Goal: Communication & Community: Answer question/provide support

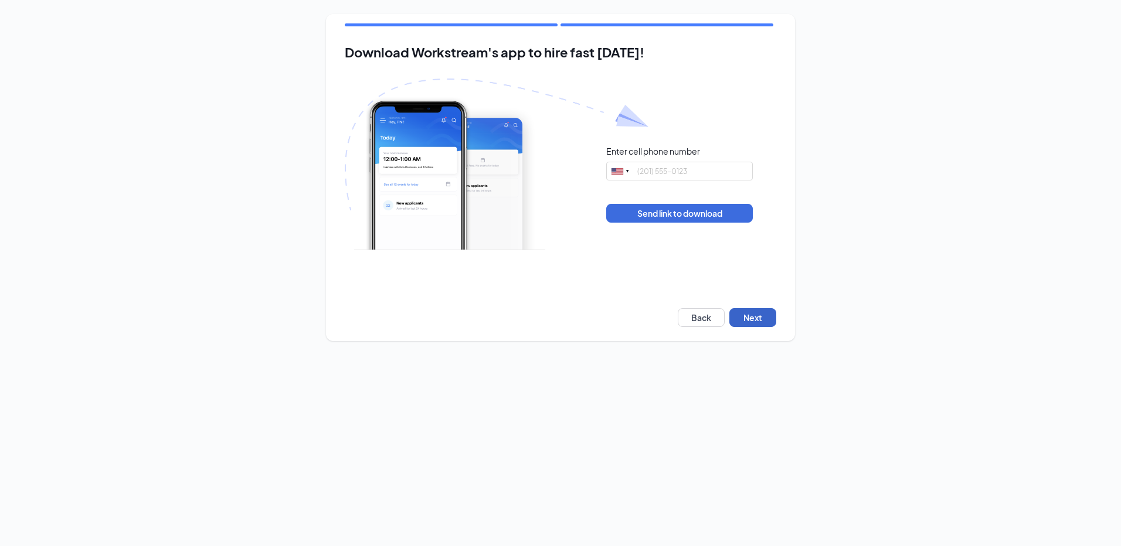
click at [754, 323] on button "Next" at bounding box center [752, 317] width 47 height 19
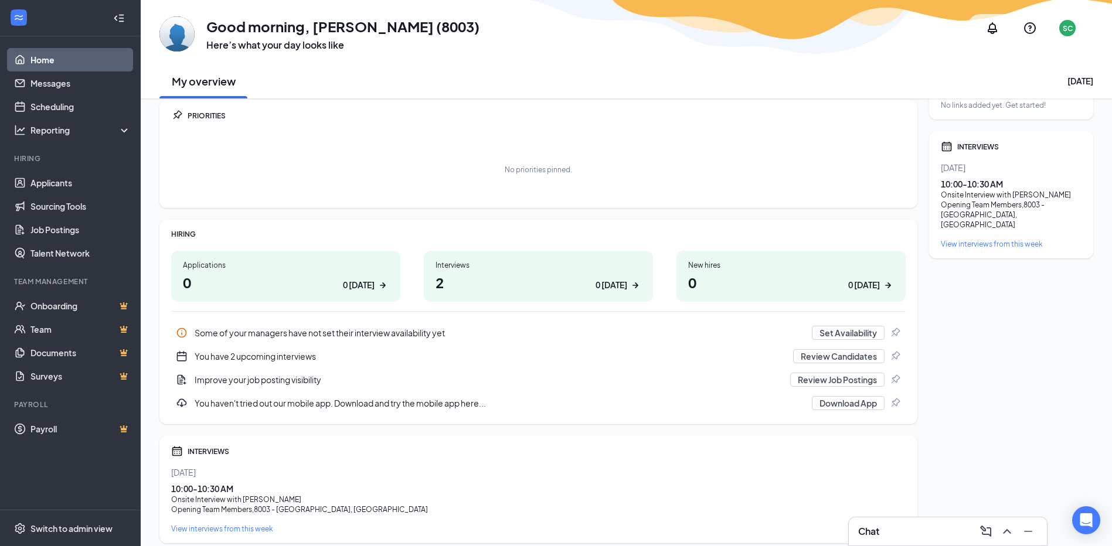
scroll to position [59, 0]
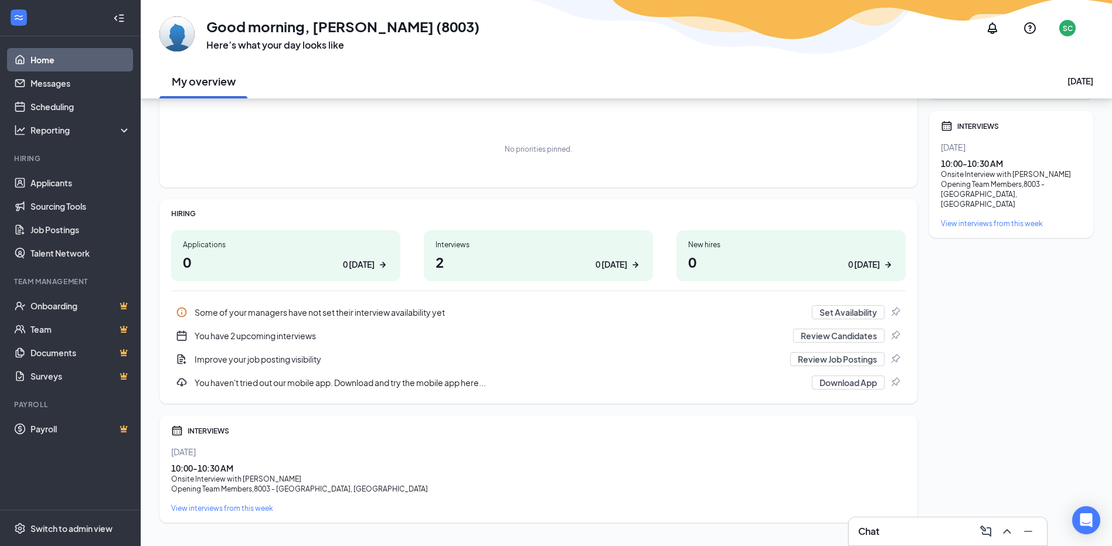
click at [621, 267] on div "0 today" at bounding box center [611, 264] width 32 height 12
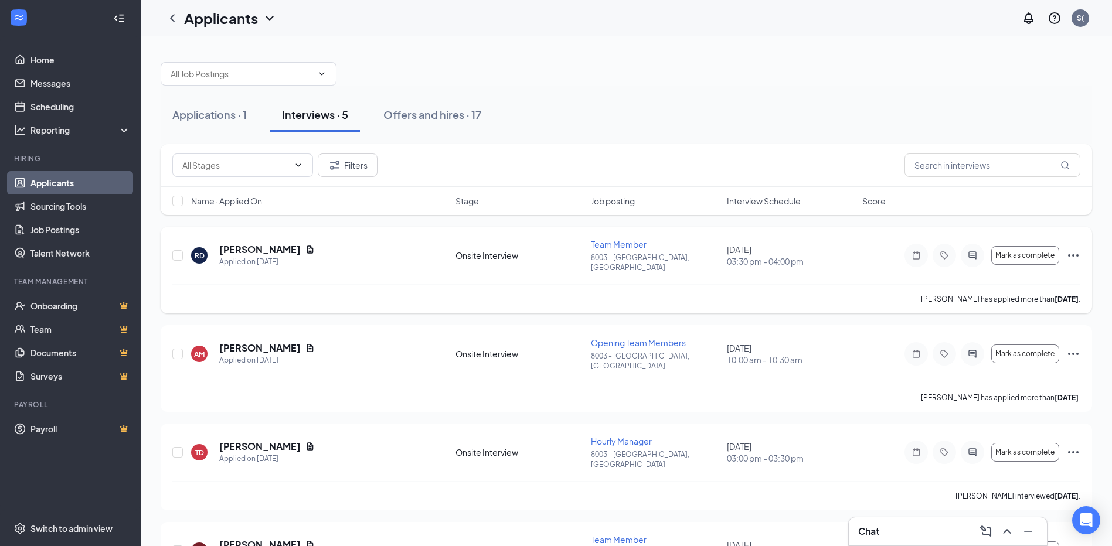
click at [1074, 249] on icon "Ellipses" at bounding box center [1073, 255] width 14 height 14
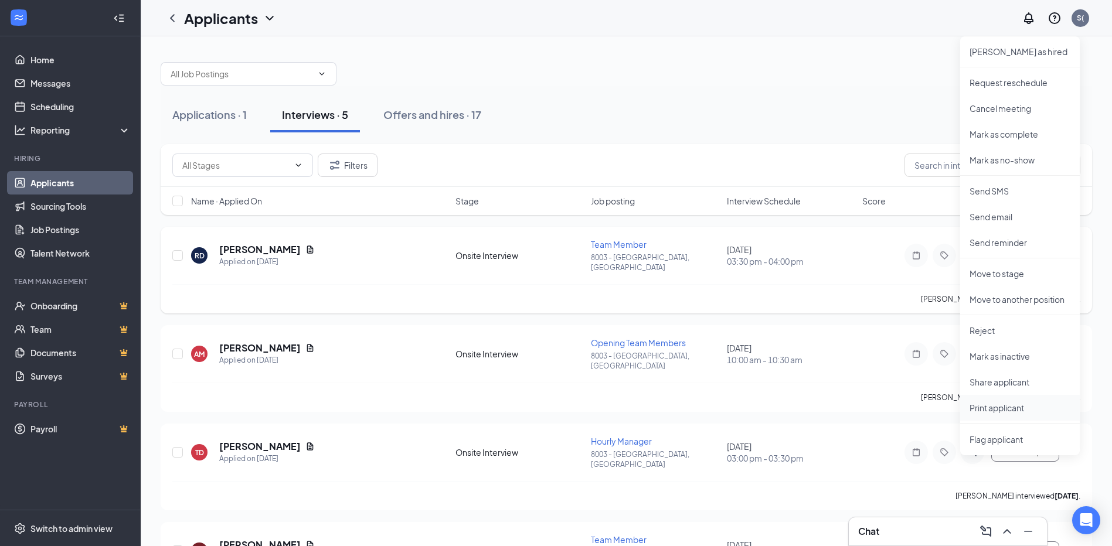
click at [1010, 411] on p "Print applicant" at bounding box center [1019, 408] width 101 height 12
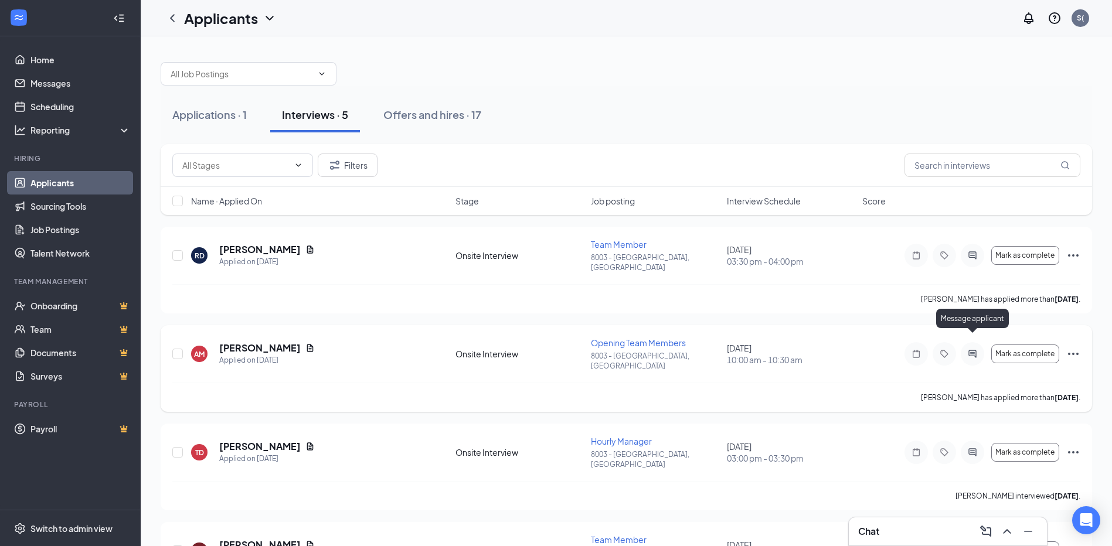
click at [970, 349] on icon "ActiveChat" at bounding box center [972, 353] width 14 height 9
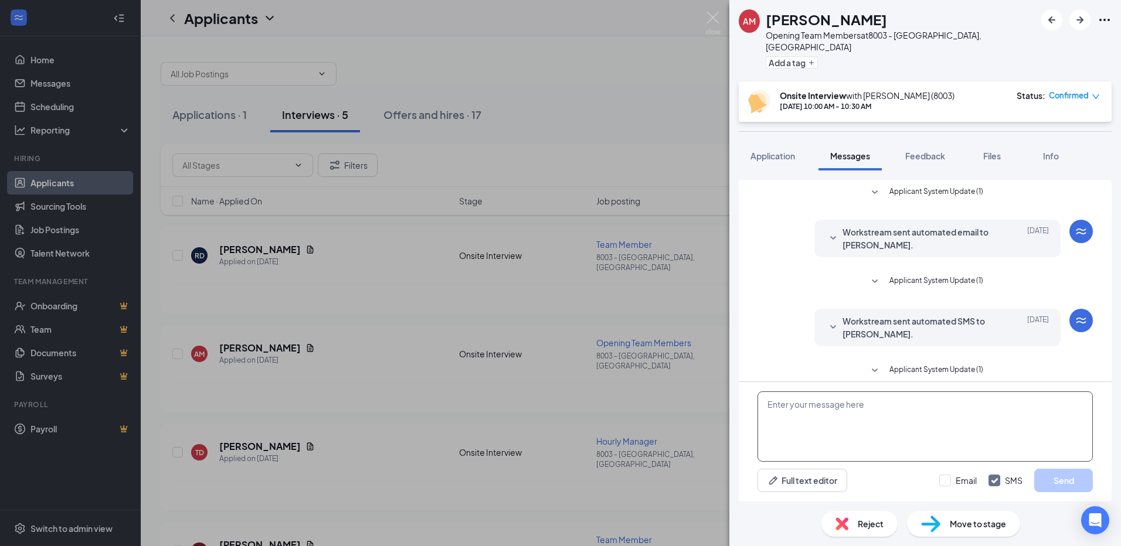
click at [860, 417] on textarea at bounding box center [924, 426] width 335 height 70
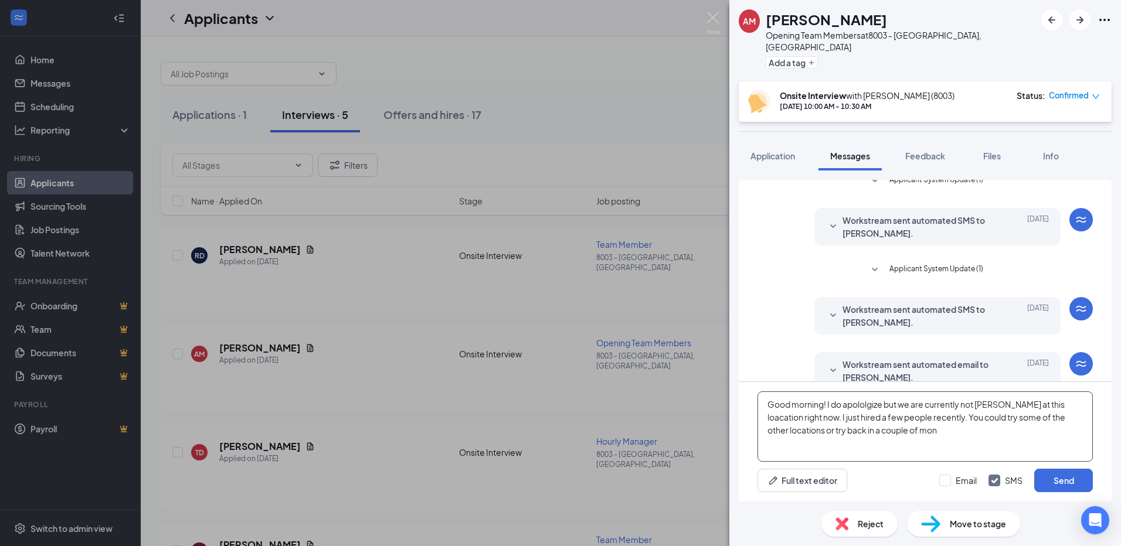
scroll to position [109, 0]
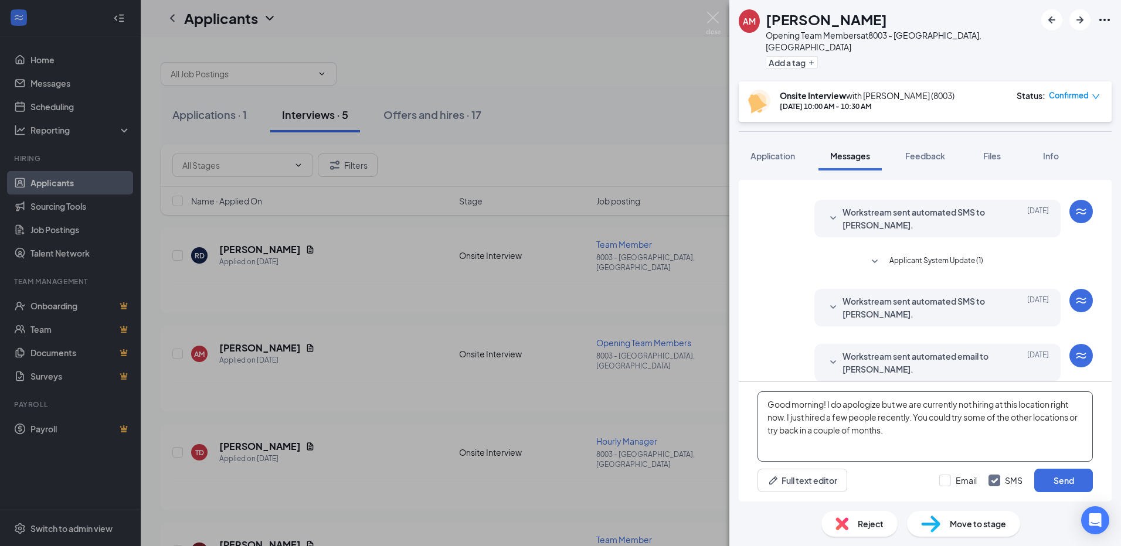
click at [929, 447] on textarea "Good morning! I do apologize but we are currently not hiring at this location r…" at bounding box center [924, 426] width 335 height 70
type textarea "Good morning! I do apologize but we are currently not hiring at this location r…"
drag, startPoint x: 1047, startPoint y: 476, endPoint x: 1057, endPoint y: 464, distance: 15.8
click at [1050, 474] on button "Send" at bounding box center [1063, 480] width 59 height 23
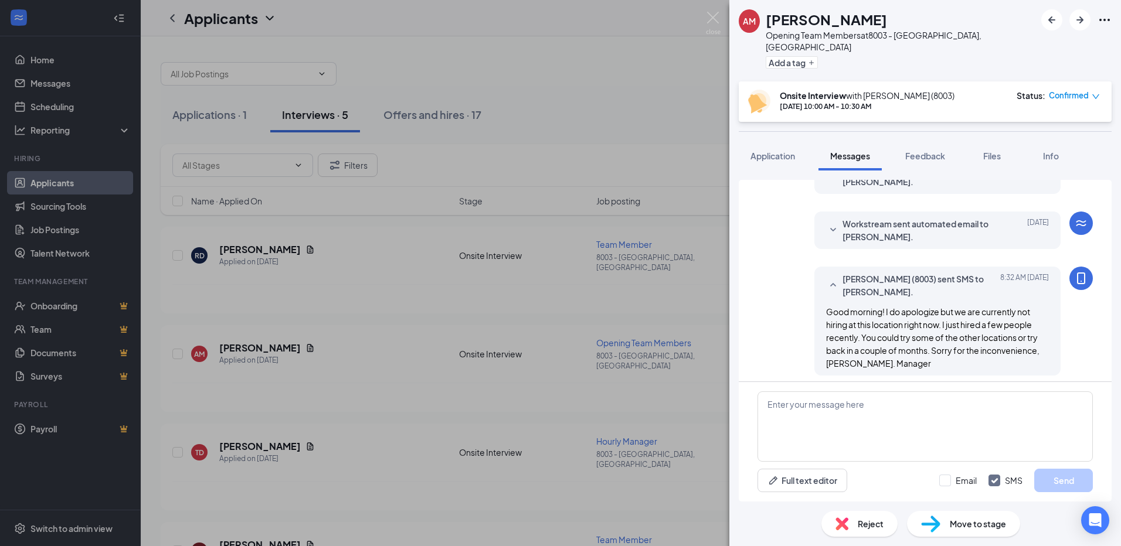
scroll to position [248, 0]
